Goal: Transaction & Acquisition: Subscribe to service/newsletter

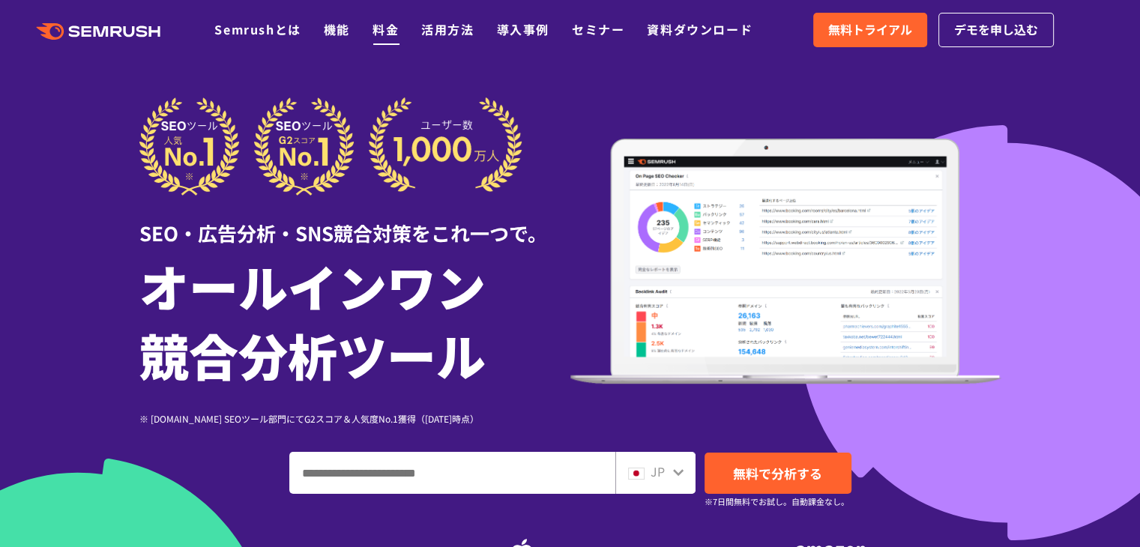
click at [379, 32] on link "料金" at bounding box center [385, 29] width 26 height 18
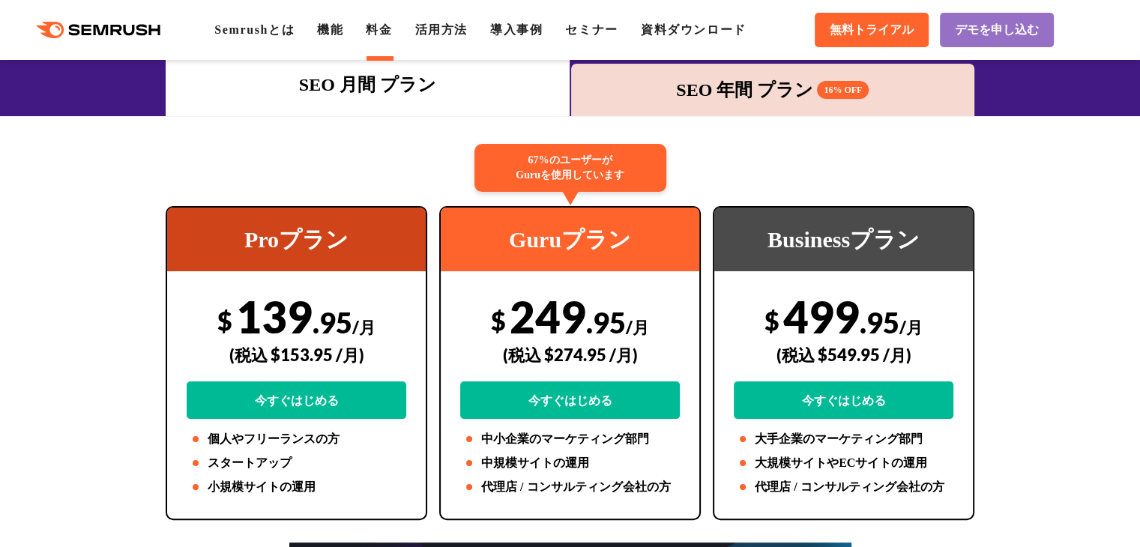
scroll to position [150, 0]
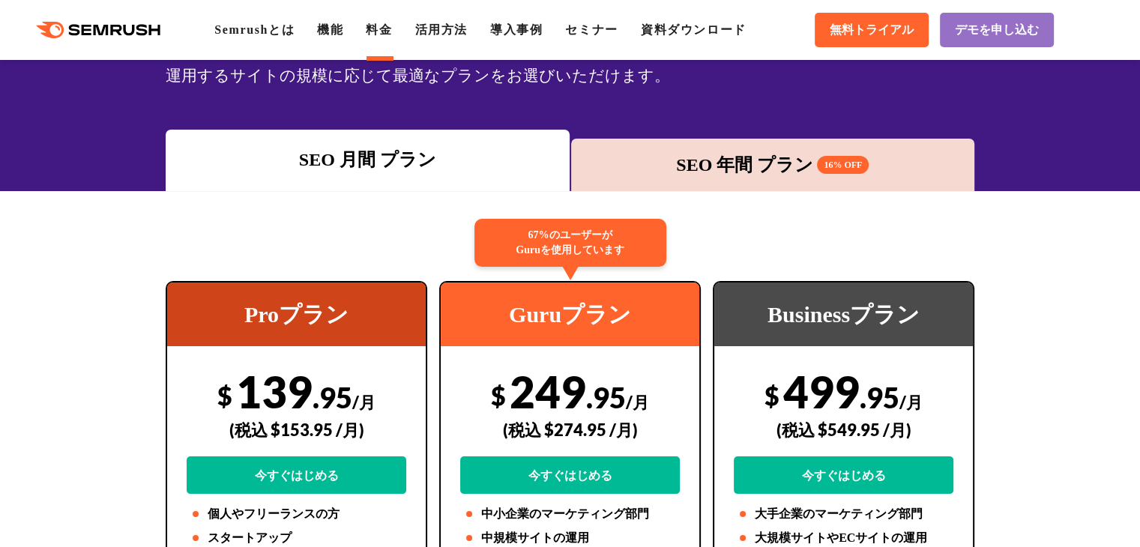
click at [787, 163] on div "SEO 年間 プラン 16% OFF" at bounding box center [773, 164] width 389 height 27
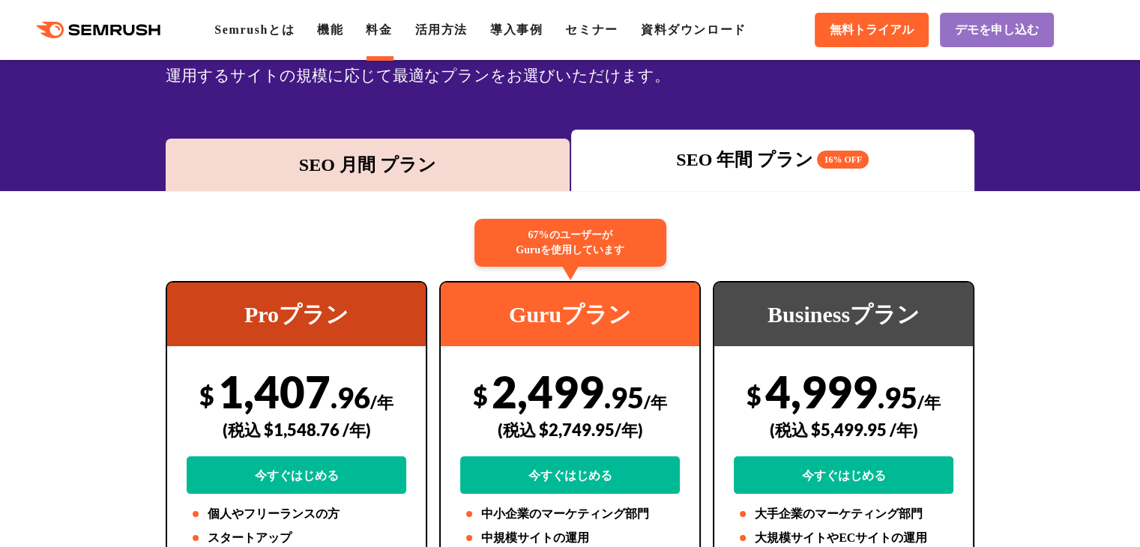
click at [378, 172] on div "SEO 月間 プラン" at bounding box center [367, 164] width 389 height 27
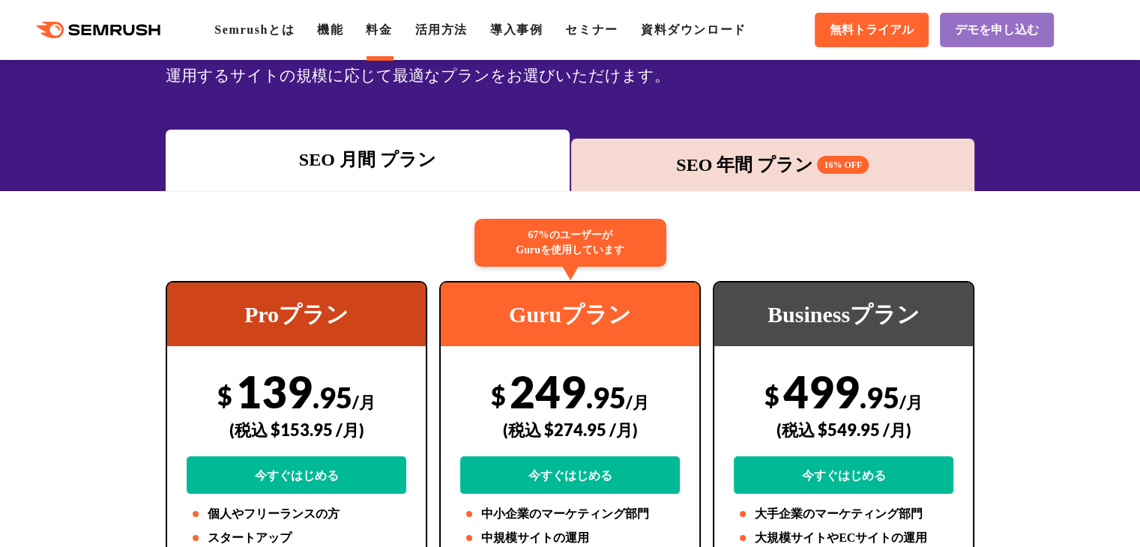
click at [710, 160] on div "SEO 年間 プラン 16% OFF" at bounding box center [773, 164] width 389 height 27
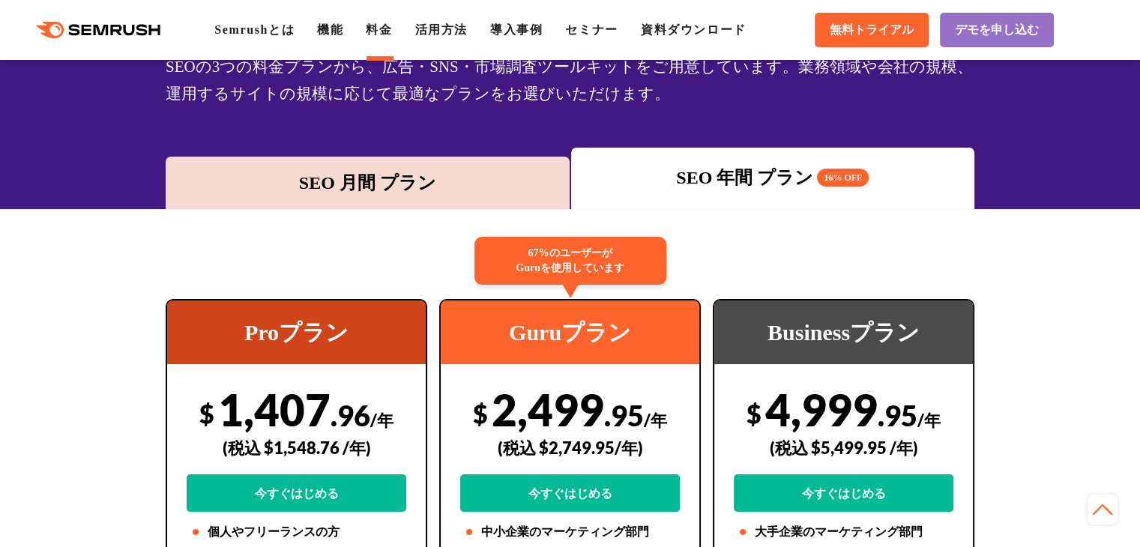
scroll to position [0, 0]
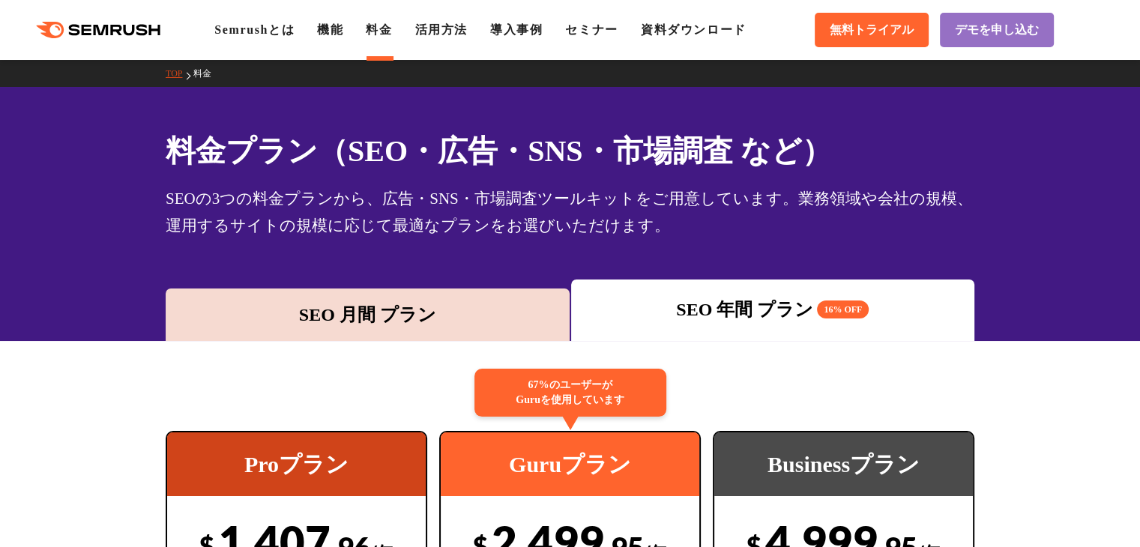
click at [409, 303] on div "SEO 月間 プラン" at bounding box center [367, 314] width 389 height 27
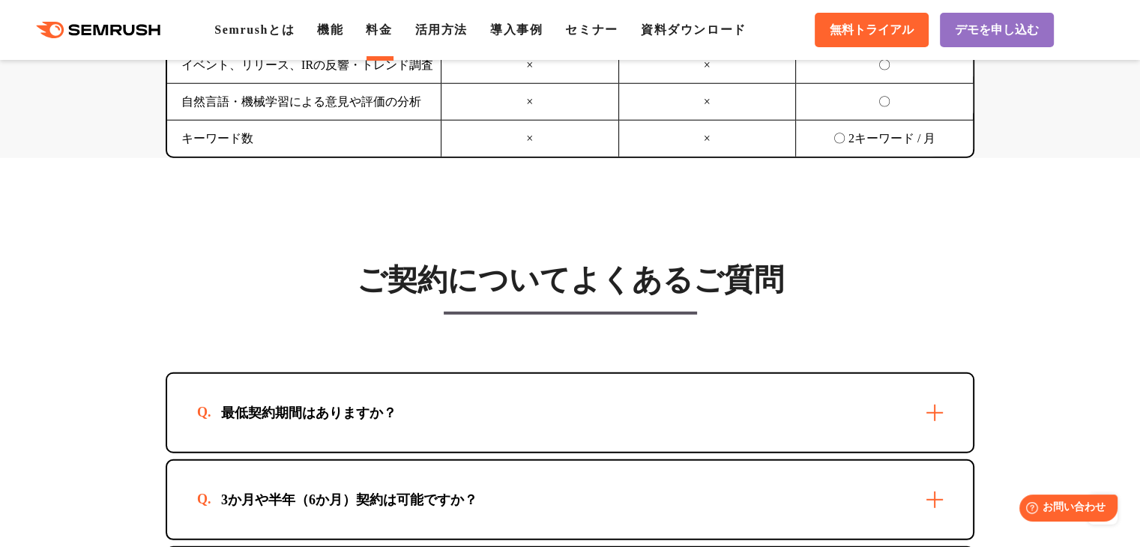
scroll to position [4047, 0]
